Goal: Task Accomplishment & Management: Manage account settings

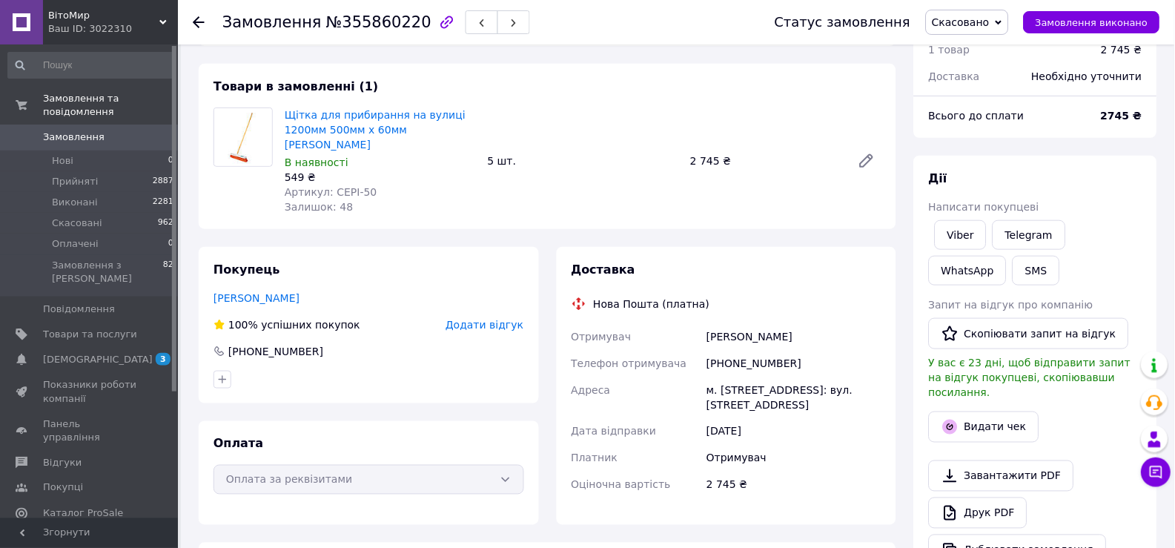
click at [85, 130] on span "Замовлення" at bounding box center [74, 136] width 62 height 13
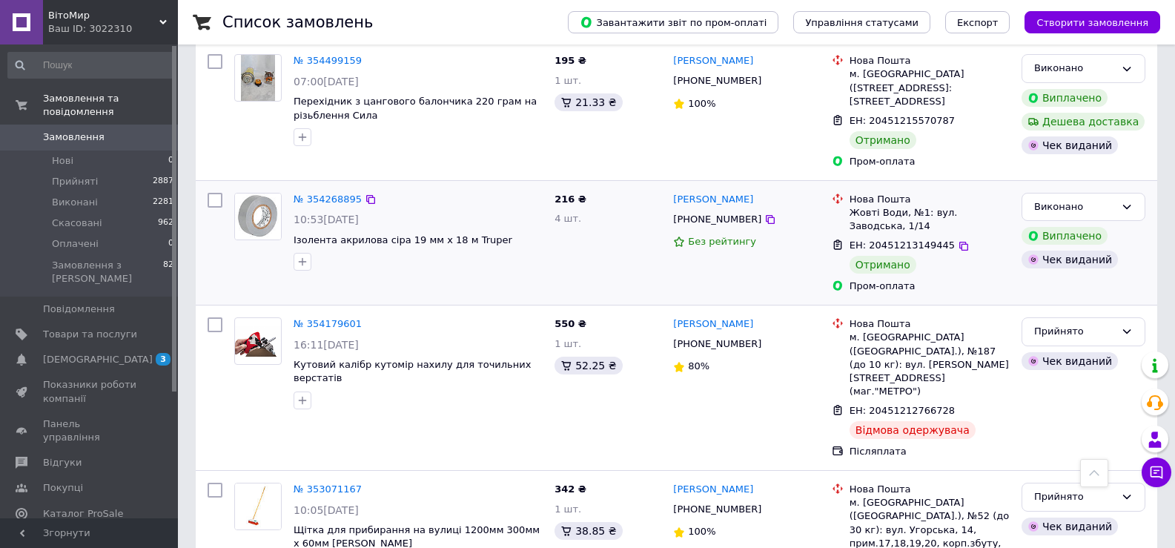
scroll to position [1334, 0]
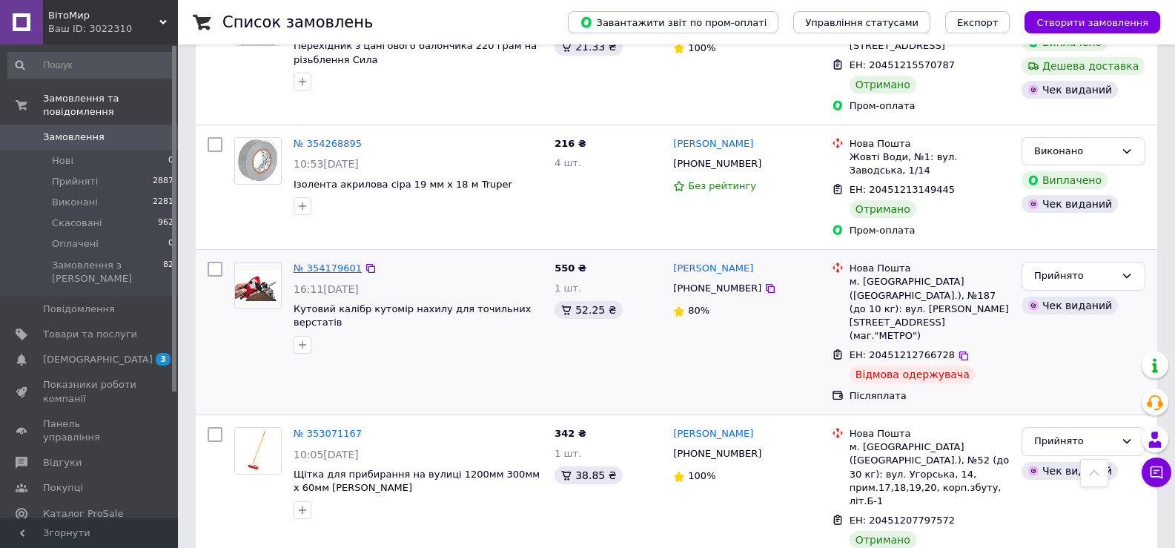
click at [333, 262] on link "№ 354179601" at bounding box center [327, 267] width 68 height 11
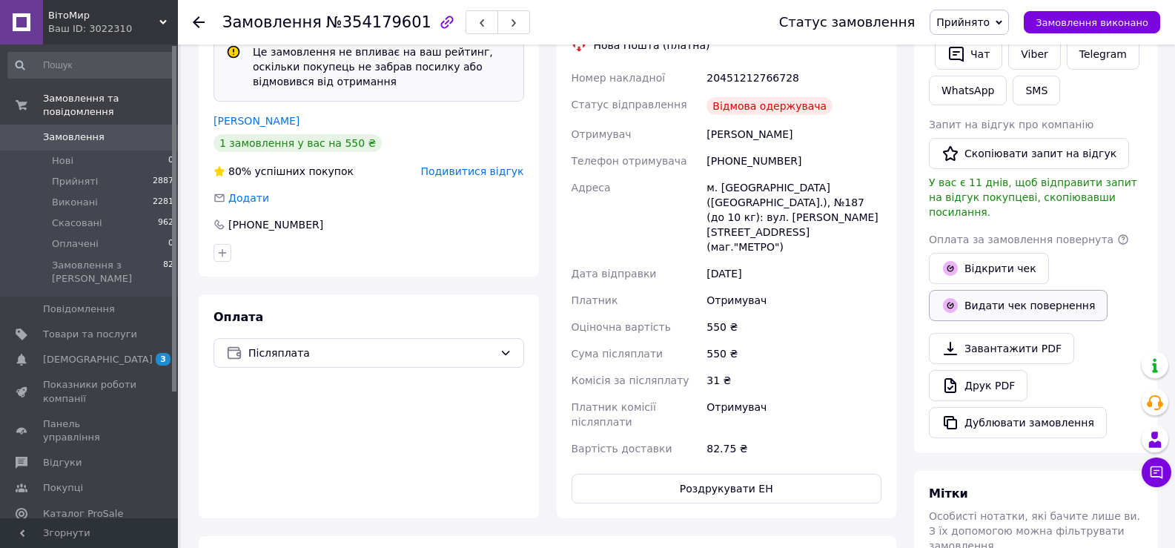
scroll to position [357, 0]
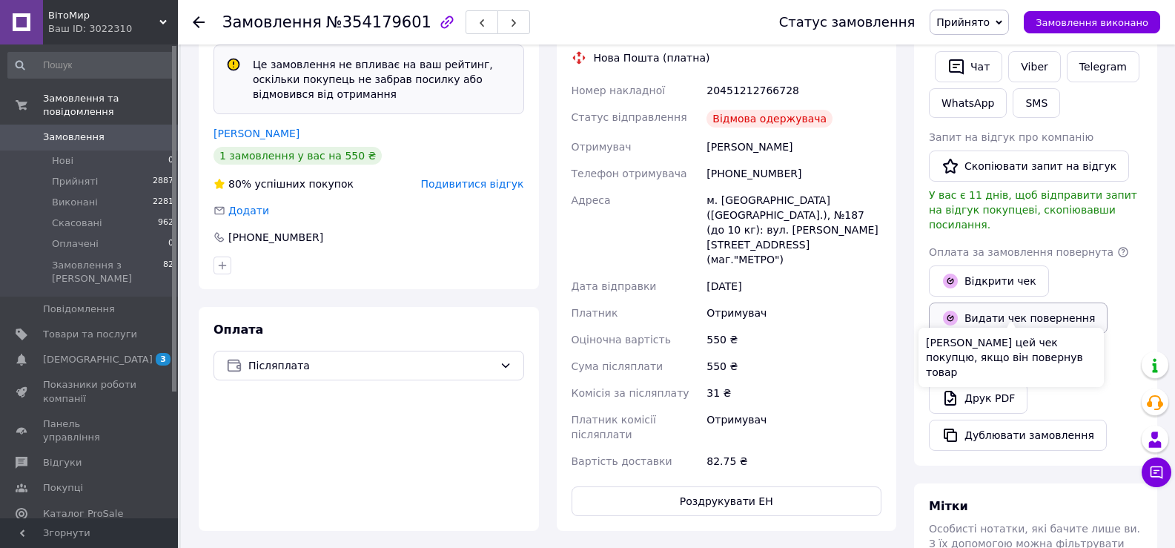
click at [1016, 303] on button "Видати чек повернення" at bounding box center [1018, 317] width 179 height 31
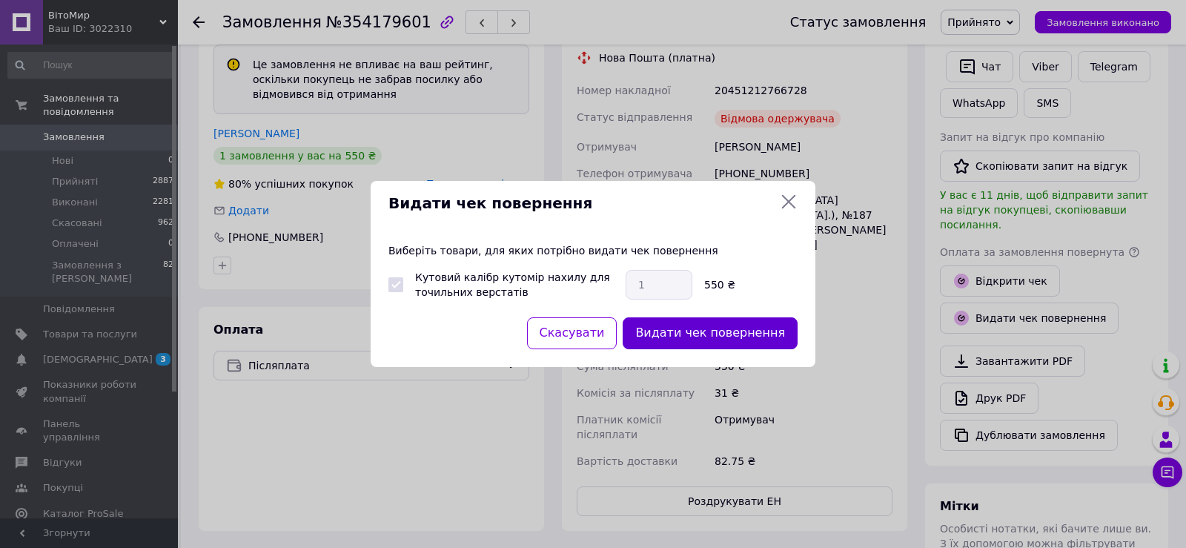
click at [705, 336] on button "Видати чек повернення" at bounding box center [709, 333] width 175 height 32
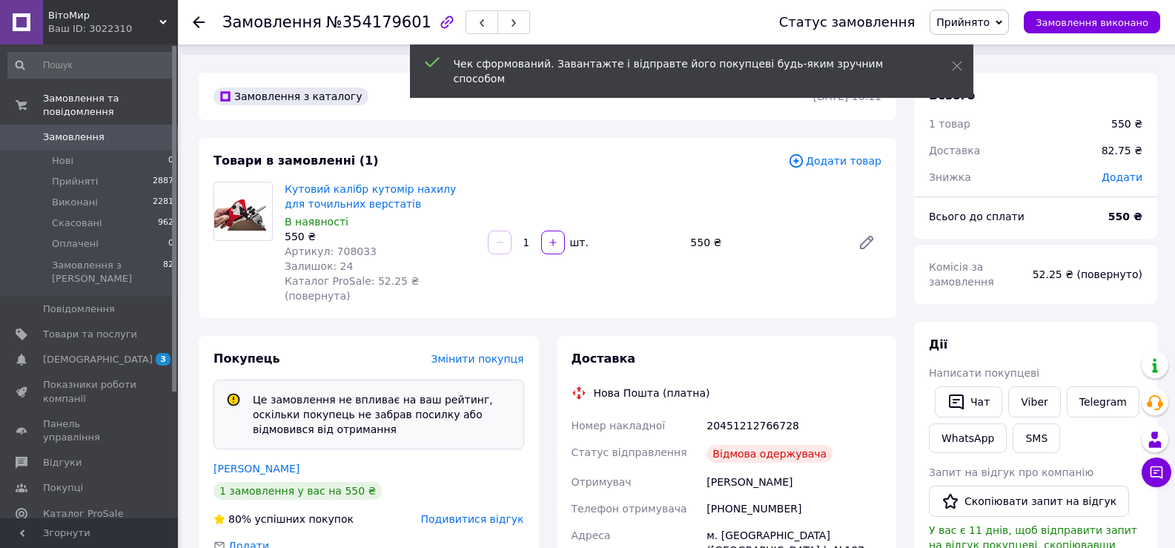
scroll to position [0, 0]
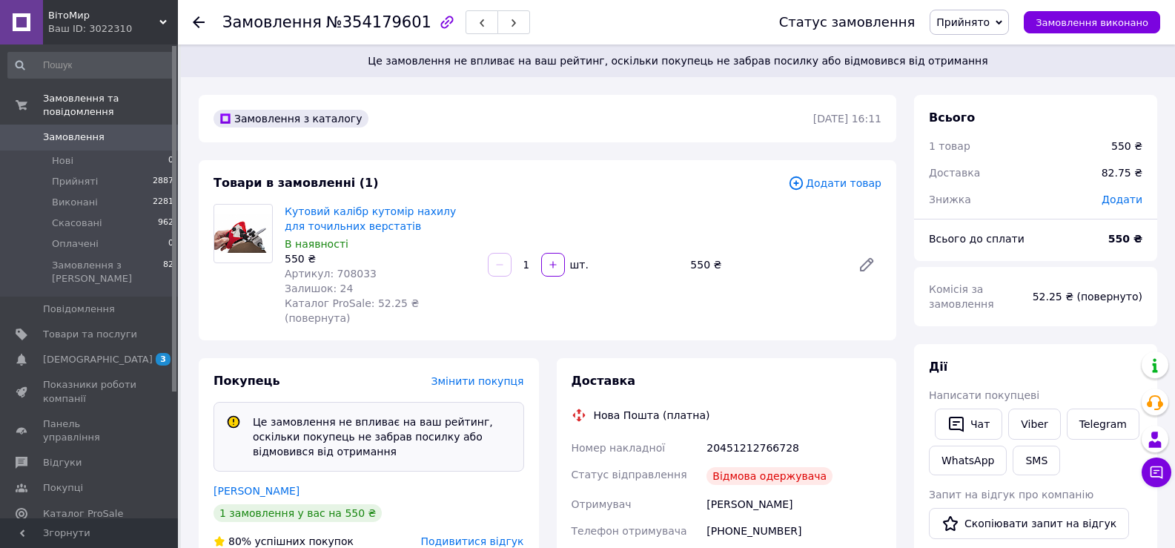
click at [199, 17] on use at bounding box center [199, 22] width 12 height 12
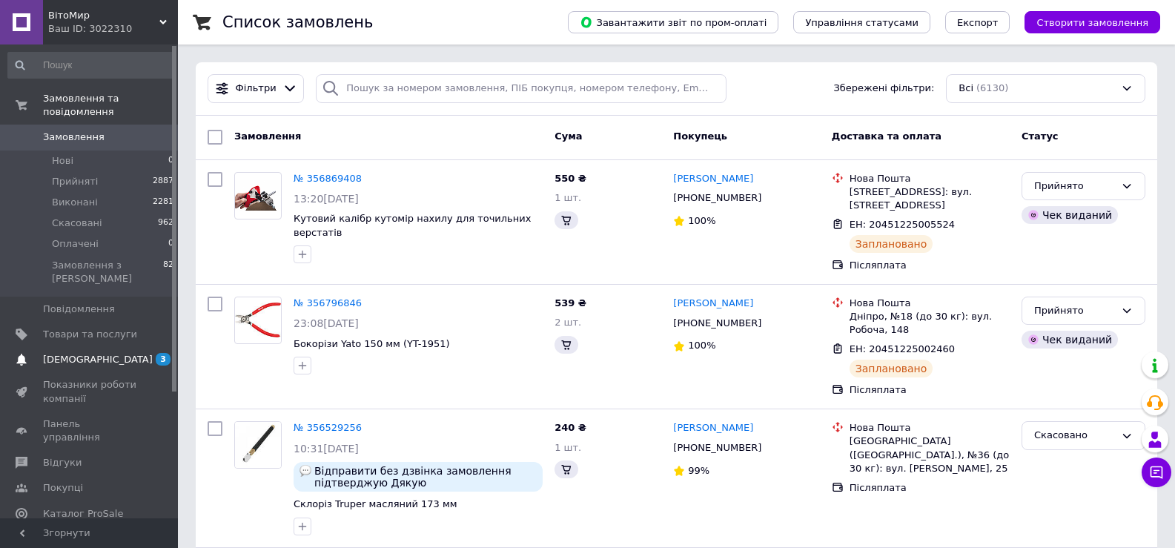
click at [64, 353] on span "[DEMOGRAPHIC_DATA]" at bounding box center [98, 359] width 110 height 13
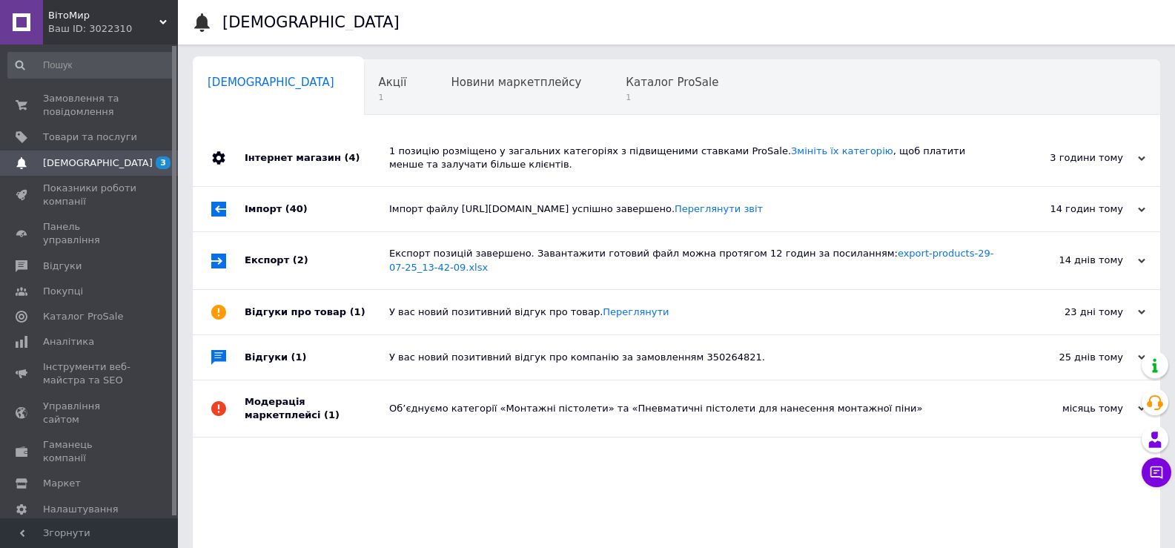
click at [480, 173] on div "1 позицію розміщено у загальних категоріях з підвищеними ставками ProSale. Змін…" at bounding box center [693, 158] width 608 height 56
click at [625, 82] on span "Каталог ProSale" at bounding box center [671, 82] width 93 height 13
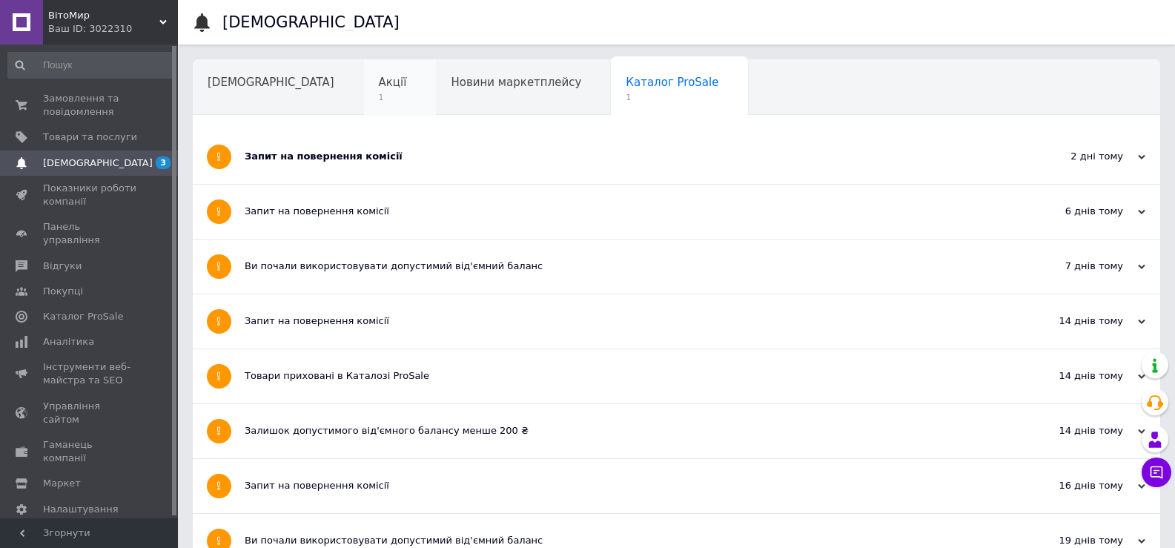
click at [379, 93] on span "1" at bounding box center [393, 97] width 28 height 11
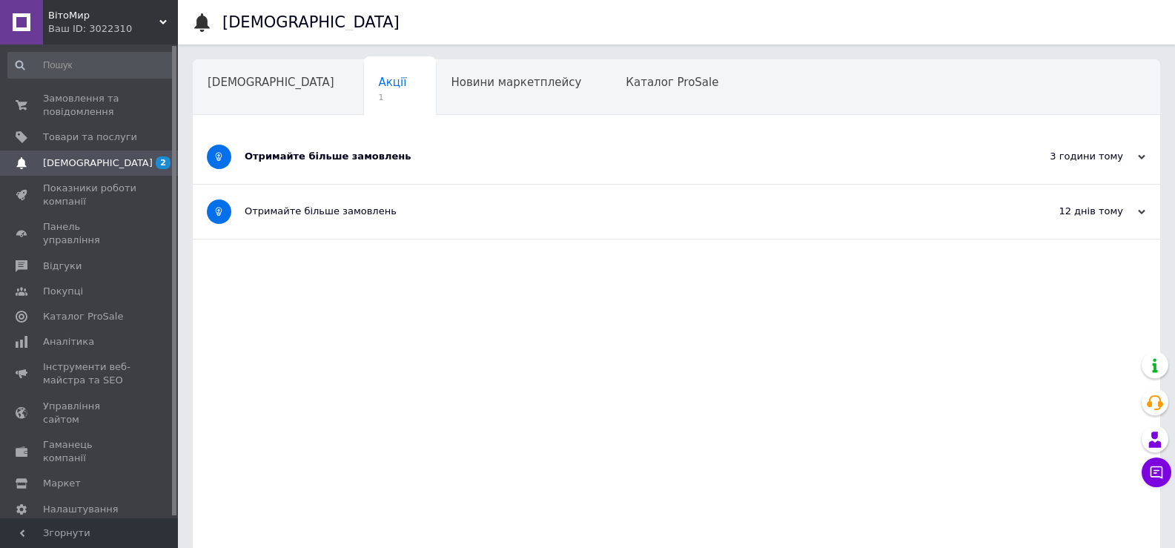
click at [325, 148] on span "1" at bounding box center [266, 153] width 118 height 11
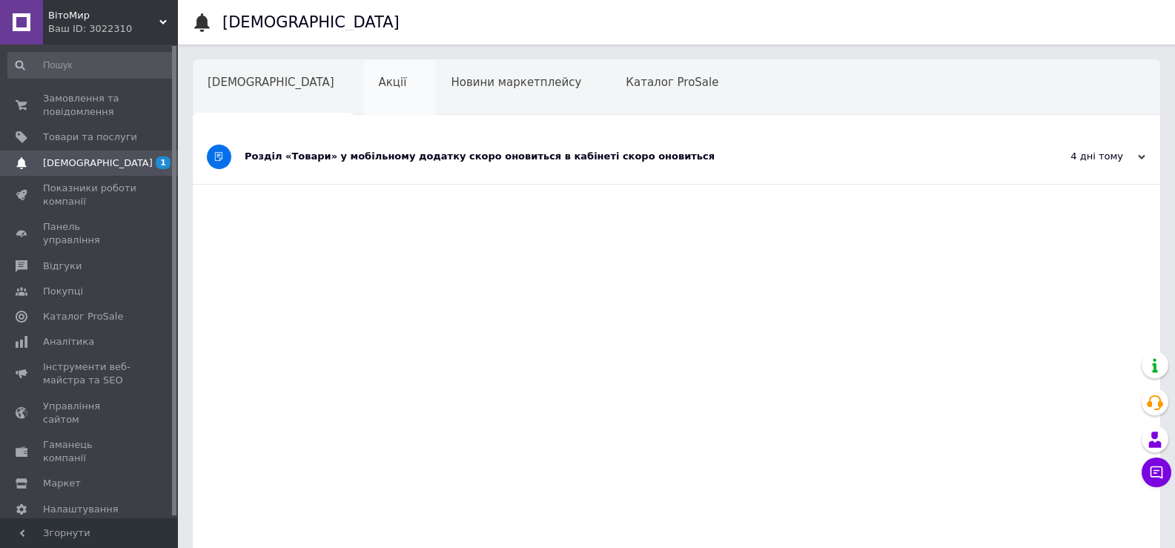
click at [379, 84] on span "Акції" at bounding box center [393, 82] width 28 height 13
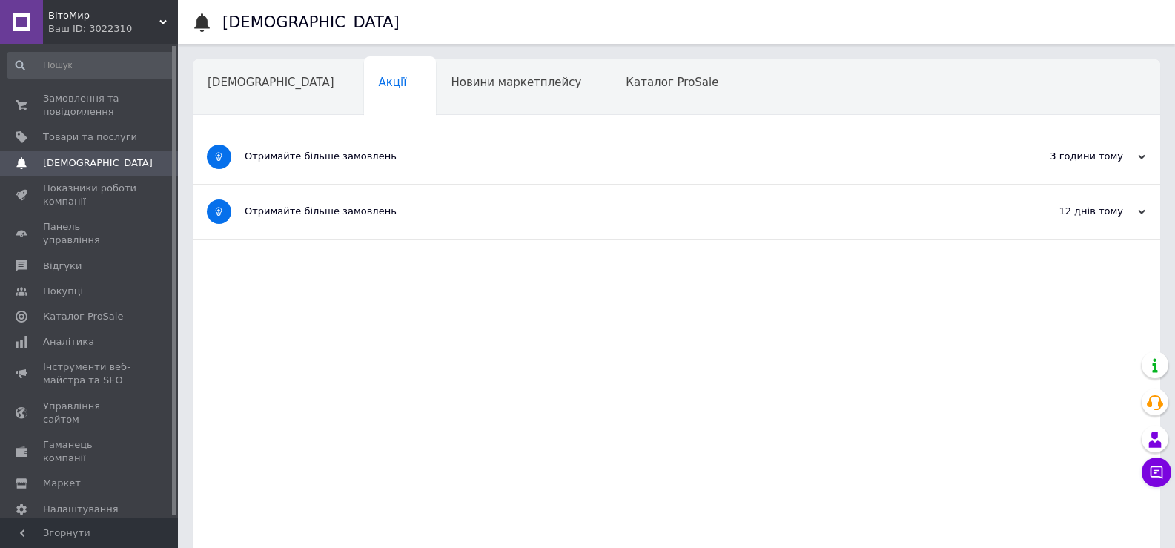
click at [344, 170] on div "Отримайте більше замовлень" at bounding box center [621, 157] width 752 height 54
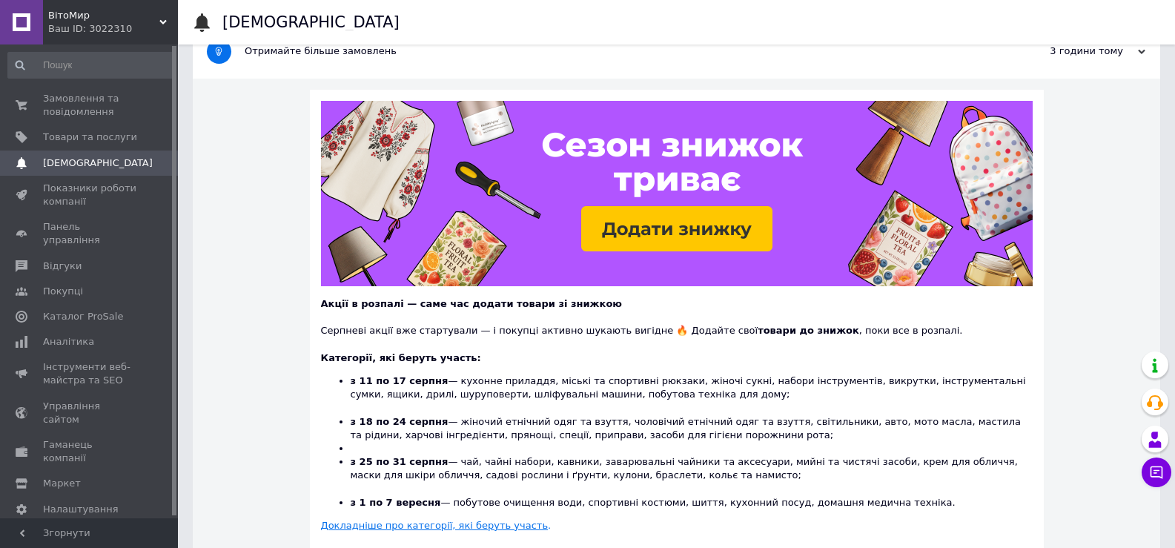
scroll to position [148, 0]
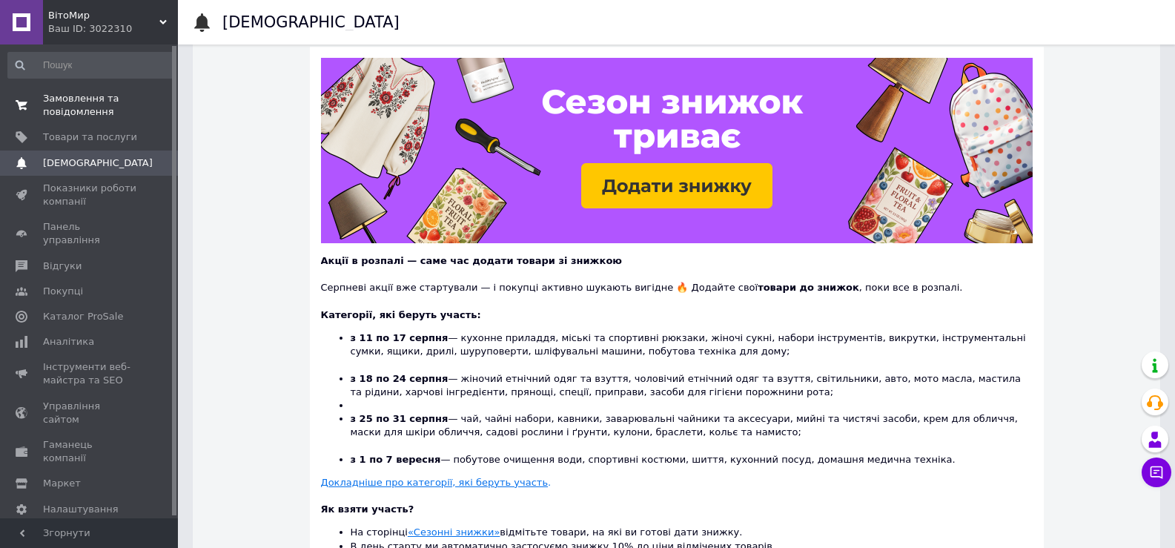
click at [73, 99] on span "Замовлення та повідомлення" at bounding box center [90, 105] width 94 height 27
